Goal: Information Seeking & Learning: Learn about a topic

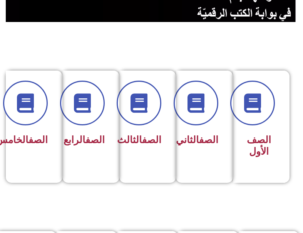
scroll to position [144, 0]
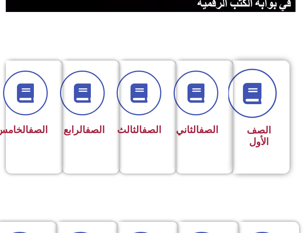
click at [265, 82] on span at bounding box center [252, 93] width 49 height 49
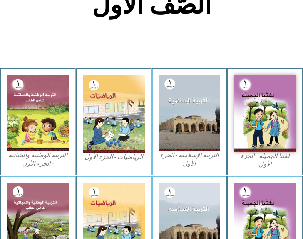
scroll to position [184, 0]
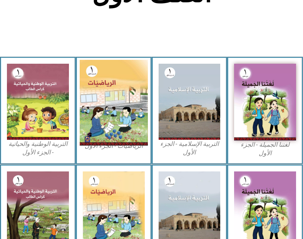
click at [98, 104] on img at bounding box center [114, 103] width 68 height 86
